Goal: Navigation & Orientation: Find specific page/section

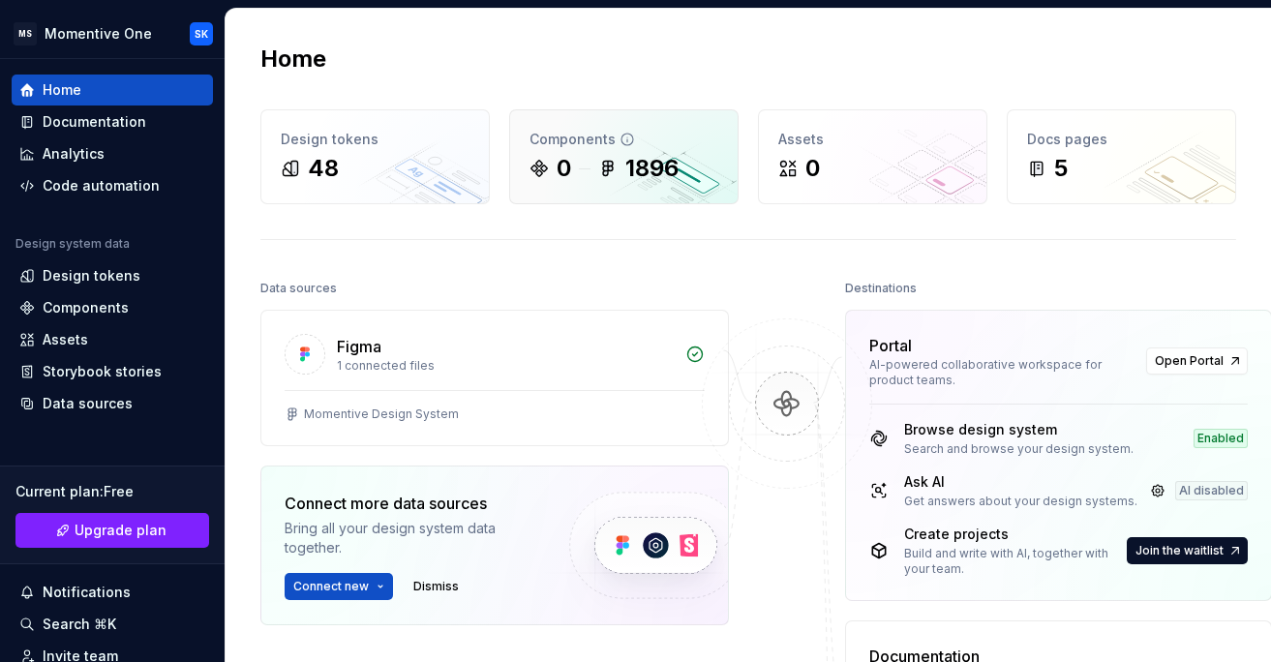
click at [632, 176] on div "1896" at bounding box center [651, 168] width 53 height 31
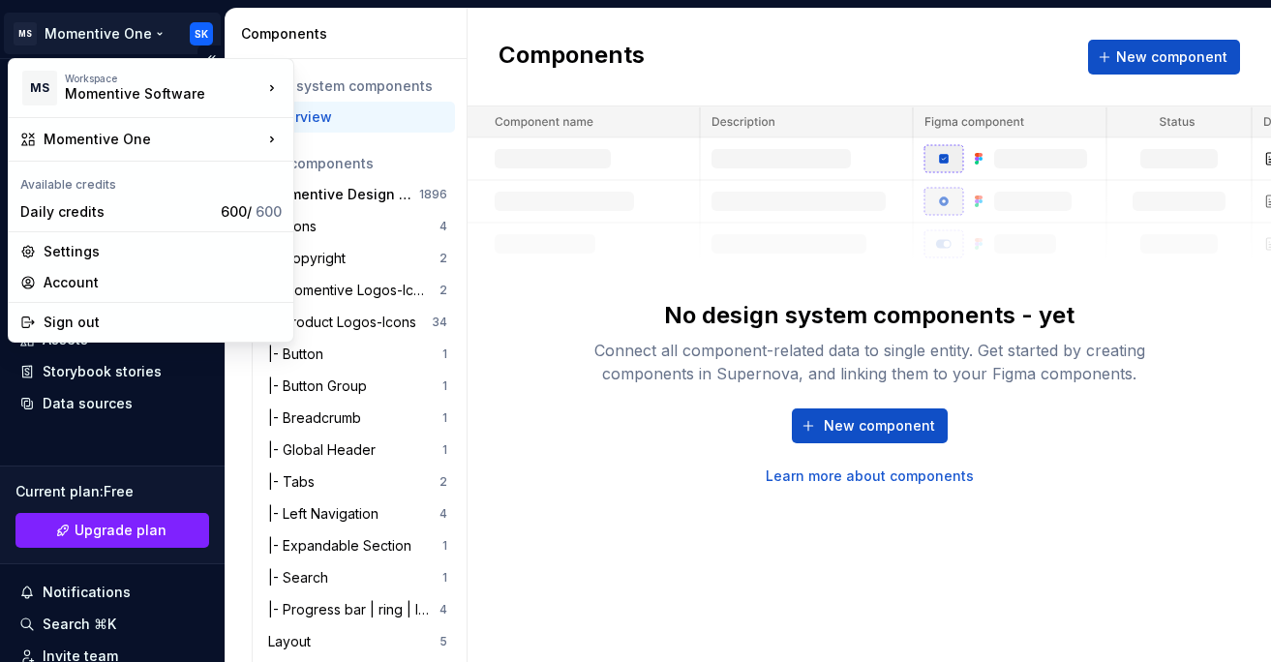
click at [126, 31] on html "MS Momentive One SK Home Documentation Analytics Code automation Design system …" at bounding box center [635, 331] width 1271 height 662
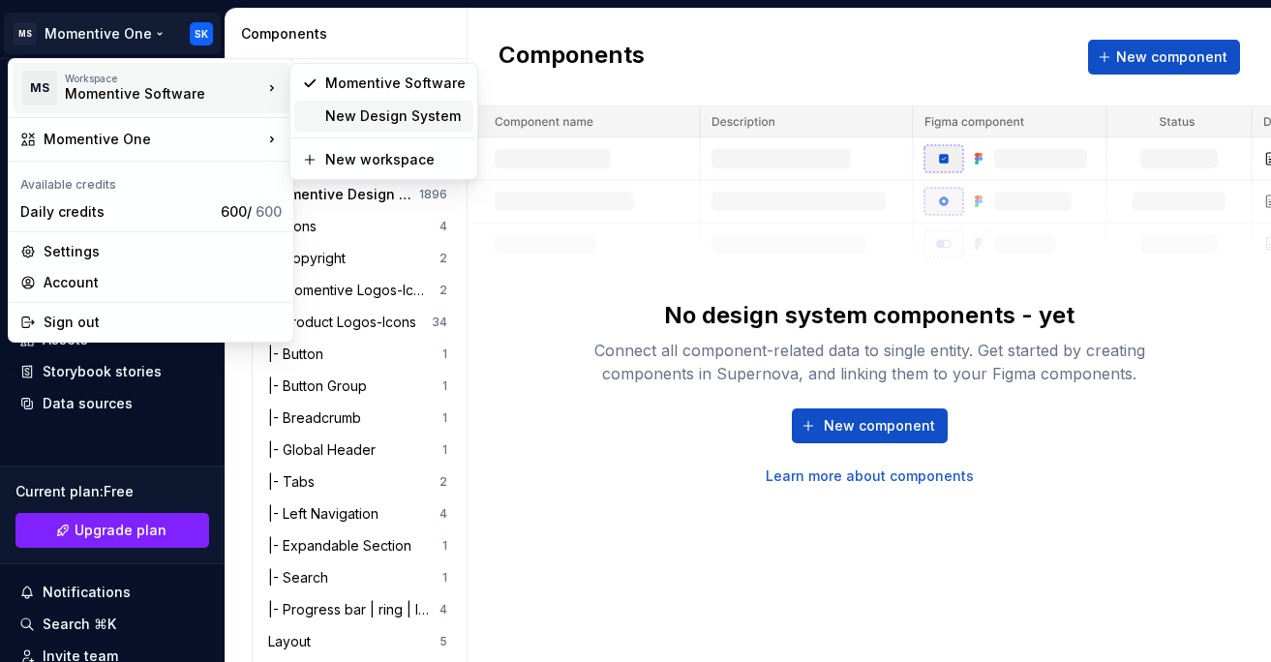
click at [348, 117] on div "New Design System" at bounding box center [395, 115] width 140 height 19
